Goal: Information Seeking & Learning: Check status

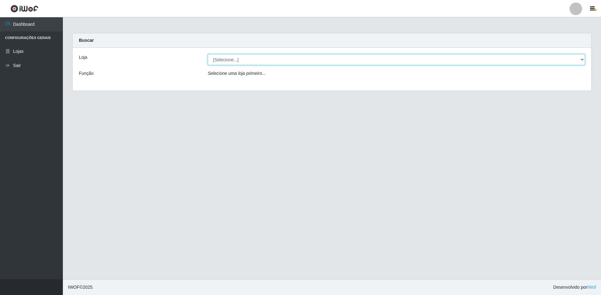
click at [278, 61] on select "[Selecione...] Extrabom - Loja 13 [GEOGRAPHIC_DATA]" at bounding box center [396, 59] width 377 height 11
select select "436"
click at [208, 54] on select "[Selecione...] Extrabom - Loja 13 [GEOGRAPHIC_DATA]" at bounding box center [396, 59] width 377 height 11
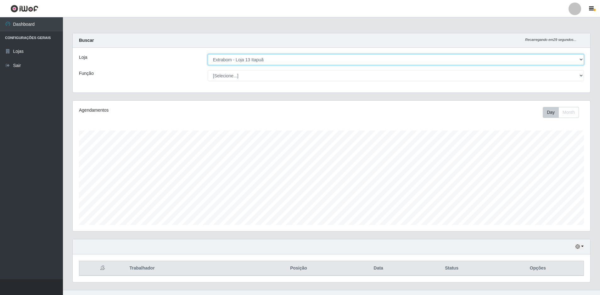
scroll to position [11, 0]
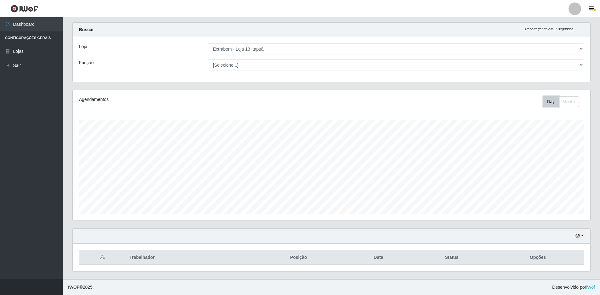
click at [554, 103] on button "Day" at bounding box center [550, 101] width 16 height 11
click at [547, 102] on button "Day" at bounding box center [550, 101] width 16 height 11
click at [581, 235] on button "button" at bounding box center [579, 235] width 9 height 7
click at [556, 214] on button "1 Semana" at bounding box center [559, 212] width 50 height 13
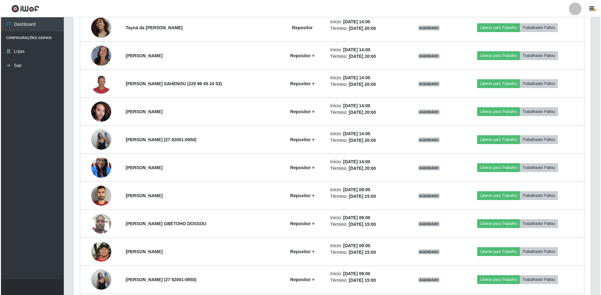
scroll to position [570, 0]
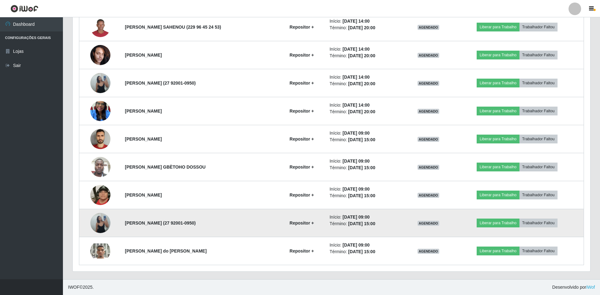
click at [100, 223] on img at bounding box center [100, 223] width 20 height 36
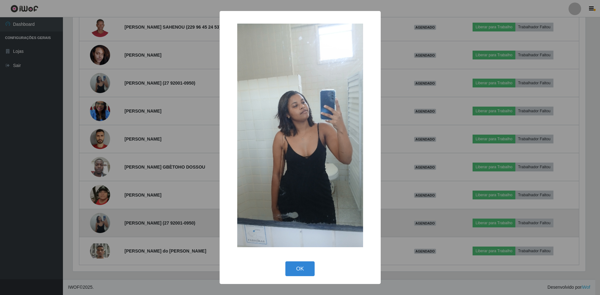
scroll to position [130, 514]
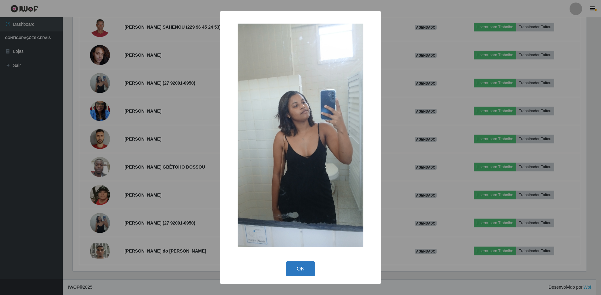
click at [301, 267] on button "OK" at bounding box center [300, 268] width 29 height 15
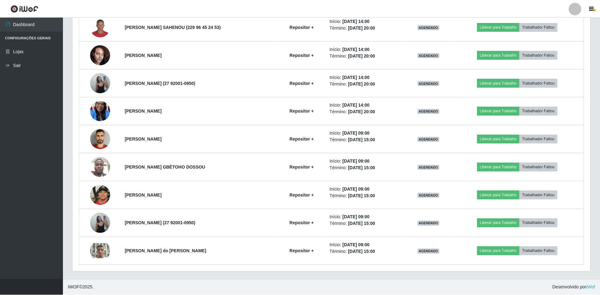
scroll to position [130, 517]
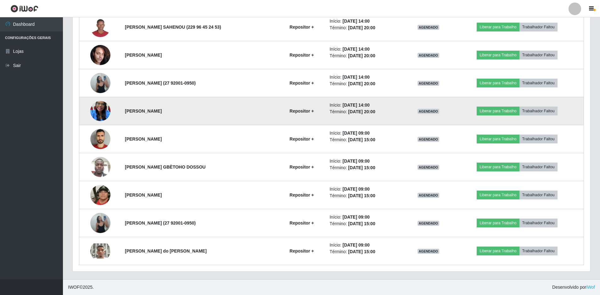
click at [99, 111] on img at bounding box center [100, 110] width 20 height 27
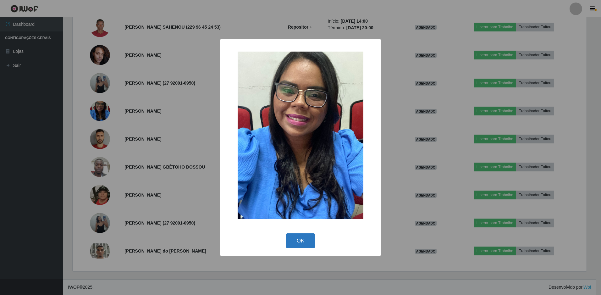
click at [297, 241] on button "OK" at bounding box center [300, 240] width 29 height 15
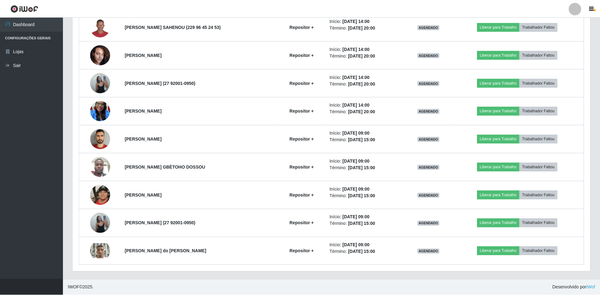
scroll to position [130, 517]
